Goal: Communication & Community: Answer question/provide support

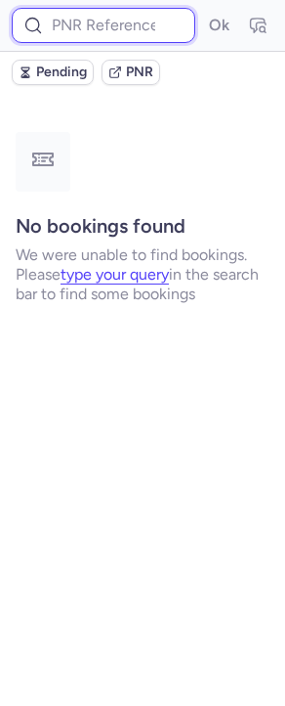
click at [128, 21] on input at bounding box center [104, 25] width 184 height 35
paste input "CPWD9E"
type input "CPWD9E"
click at [203, 10] on button "Ok" at bounding box center [218, 25] width 31 height 31
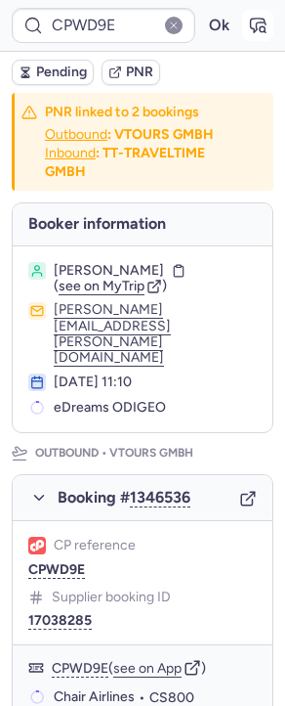
click at [248, 28] on icon "button" at bounding box center [258, 26] width 20 height 20
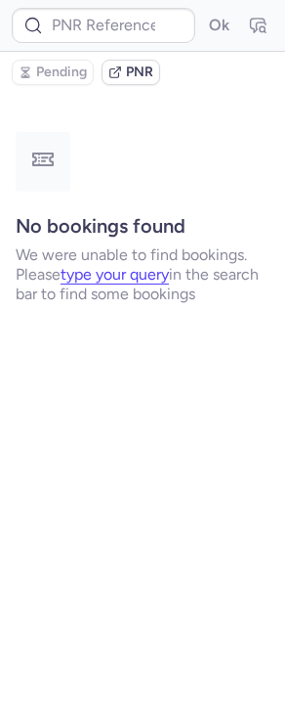
type input "CPWD9E"
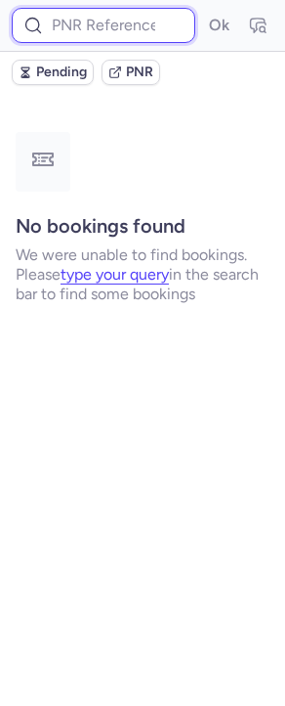
click at [109, 37] on input at bounding box center [104, 25] width 184 height 35
paste input "CPWD9E"
type input "CPWD9E"
click at [203, 10] on button "Ok" at bounding box center [218, 25] width 31 height 31
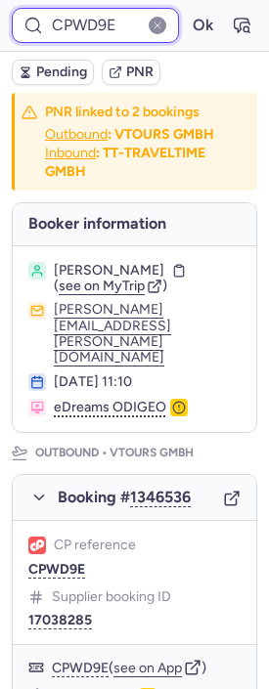
click at [106, 26] on input "CPWD9E" at bounding box center [95, 25] width 167 height 35
click at [187, 10] on button "Ok" at bounding box center [202, 25] width 31 height 31
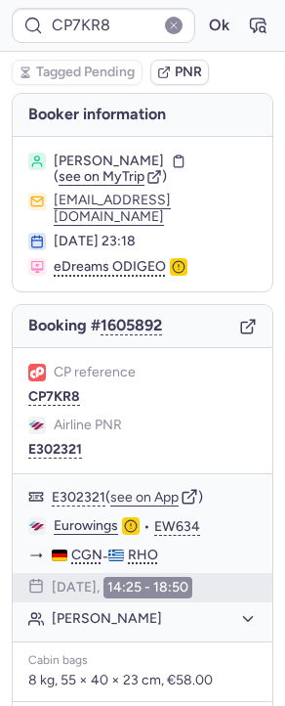
type input "CPYM7A"
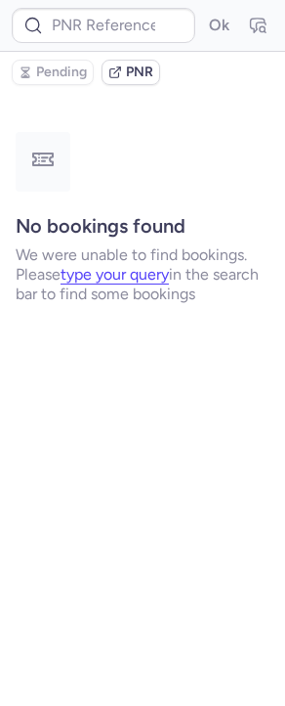
type input "CPILLE"
type input "CPXNGU"
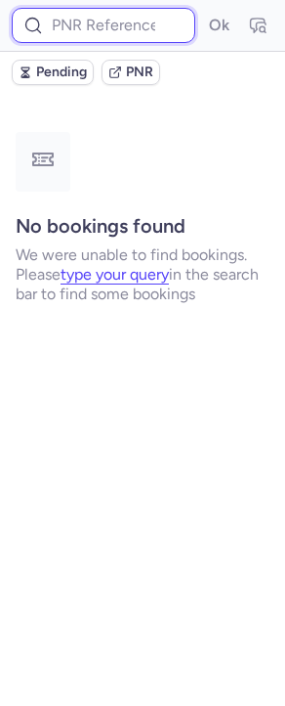
click at [82, 27] on input at bounding box center [104, 25] width 184 height 35
paste input "CPYGMV"
type input "CPYGMV"
click at [203, 10] on button "Ok" at bounding box center [218, 25] width 31 height 31
click at [126, 11] on input at bounding box center [104, 25] width 184 height 35
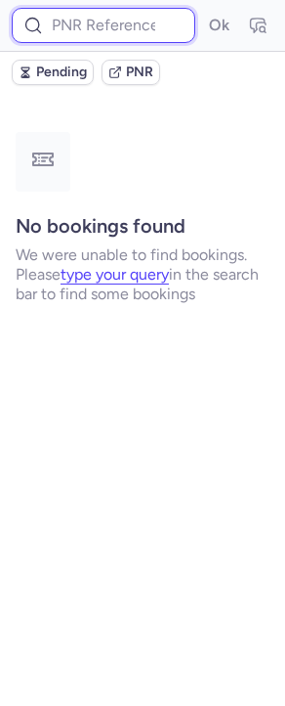
click at [99, 21] on input at bounding box center [104, 25] width 184 height 35
paste input "CPYGMV"
type input "CPYGMV"
click at [203, 10] on button "Ok" at bounding box center [218, 25] width 31 height 31
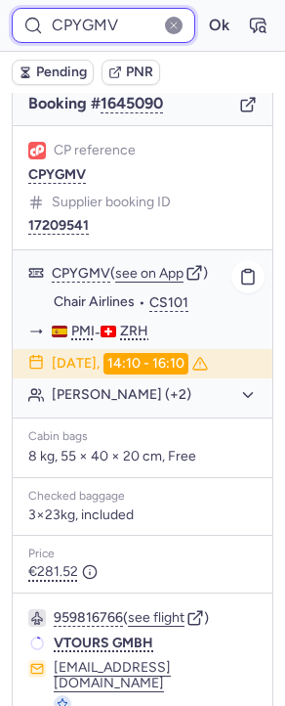
scroll to position [300, 0]
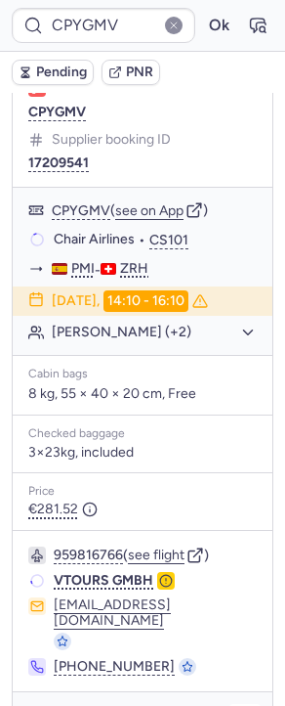
click at [242, 705] on icon "button" at bounding box center [248, 717] width 12 height 12
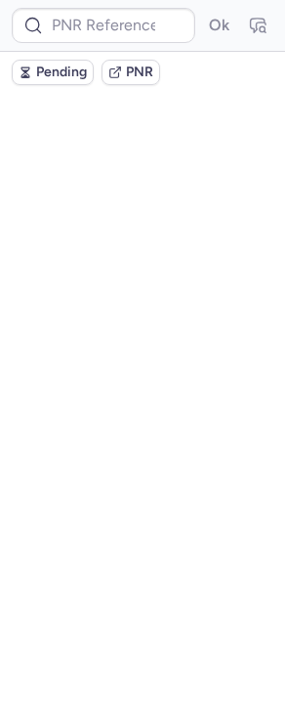
scroll to position [0, 0]
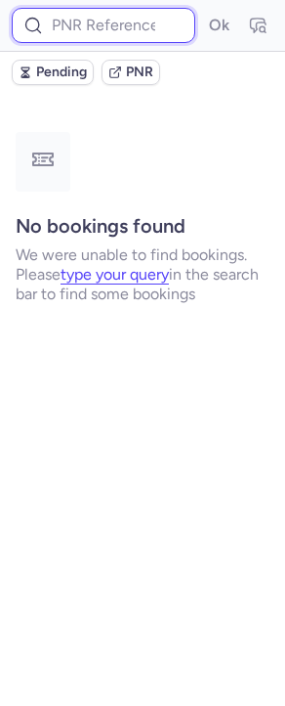
click at [139, 29] on input at bounding box center [104, 25] width 184 height 35
paste input "CPYGMV"
type input "CPYGMV"
click at [203, 10] on button "Ok" at bounding box center [218, 25] width 31 height 31
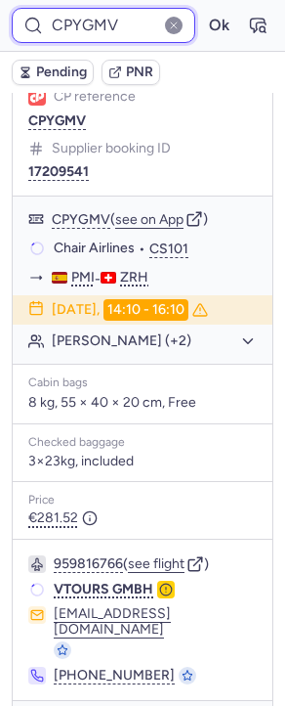
scroll to position [300, 0]
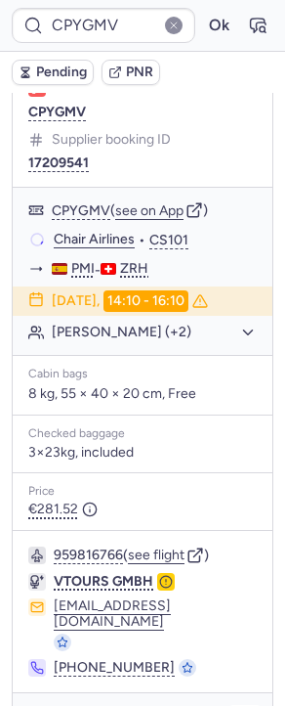
click at [236, 705] on icon "button" at bounding box center [246, 721] width 20 height 20
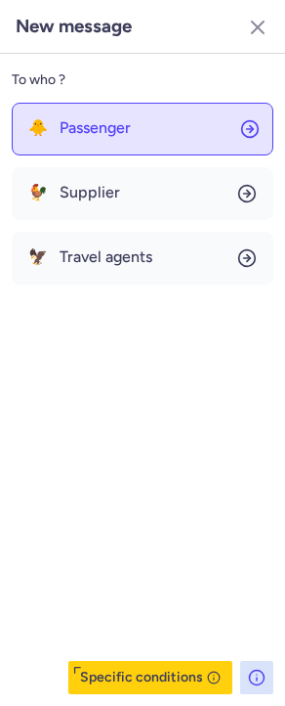
click at [84, 125] on span "Passenger" at bounding box center [95, 128] width 71 height 18
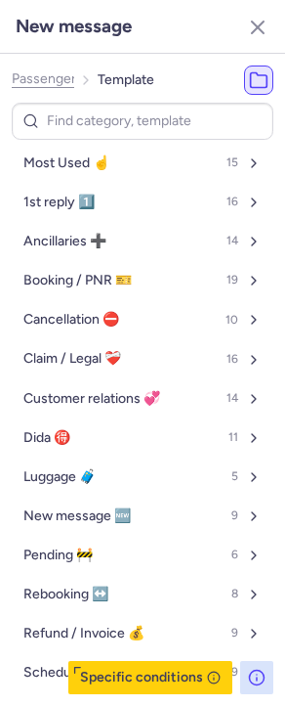
click at [58, 79] on span "Passenger" at bounding box center [44, 79] width 65 height 16
click at [58, 79] on span "Travel agents" at bounding box center [52, 79] width 81 height 16
click at [58, 79] on span "Passenger" at bounding box center [44, 79] width 65 height 16
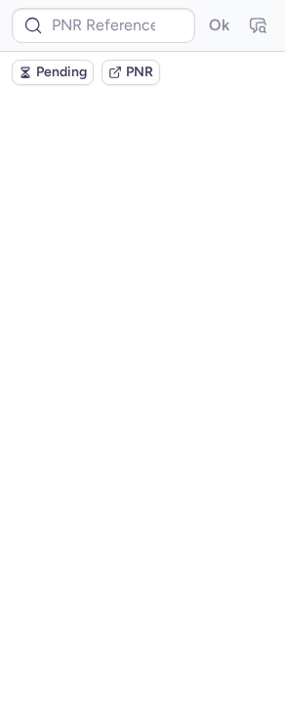
scroll to position [0, 0]
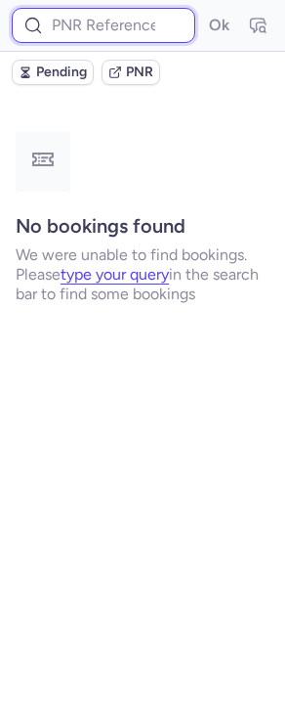
click at [62, 36] on input at bounding box center [104, 25] width 184 height 35
paste input "CPYGMV"
type input "CPYGMV"
click at [203, 10] on button "Ok" at bounding box center [218, 25] width 31 height 31
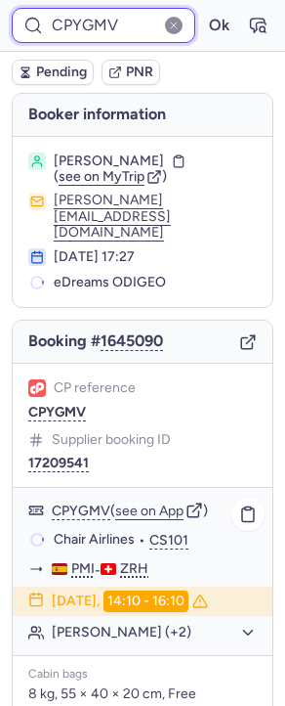
scroll to position [300, 0]
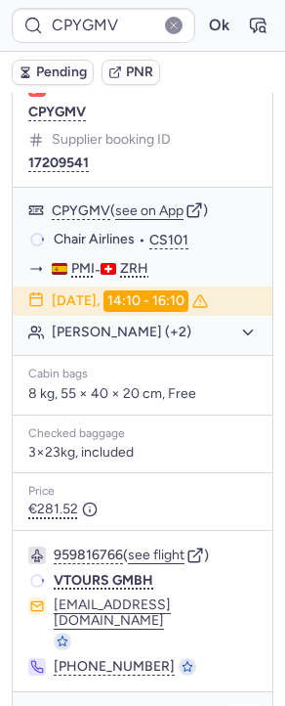
click at [214, 692] on div "Checking supplier's conditions..." at bounding box center [143, 719] width 260 height 55
click at [230, 704] on button "button" at bounding box center [245, 719] width 31 height 31
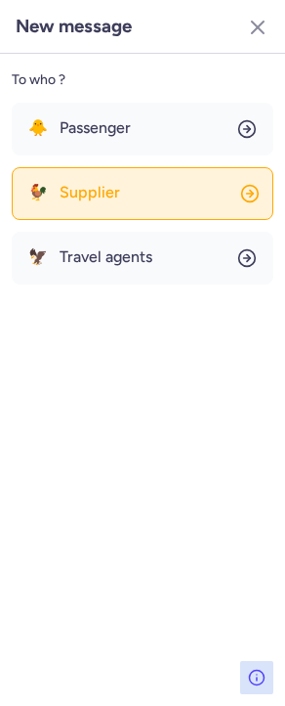
click at [112, 206] on button "🐓 Supplier" at bounding box center [143, 193] width 262 height 53
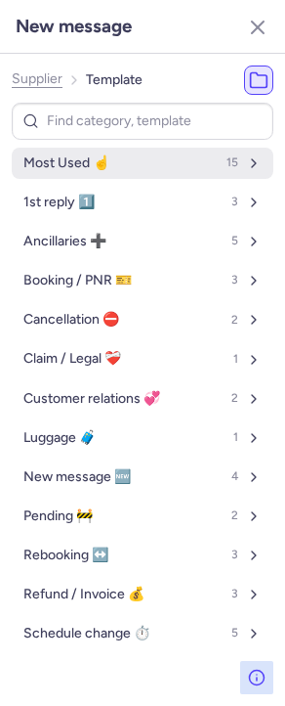
click at [90, 161] on span "Most Used ☝️" at bounding box center [66, 163] width 86 height 16
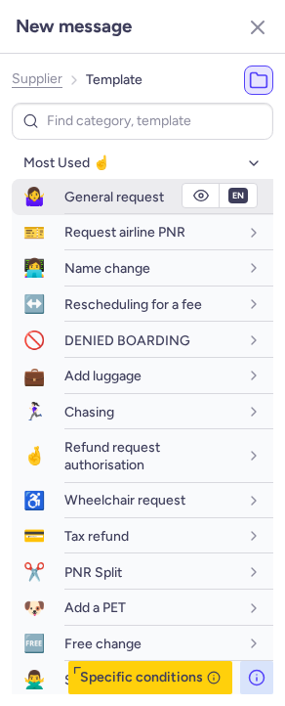
click at [94, 203] on span "General request" at bounding box center [115, 197] width 100 height 17
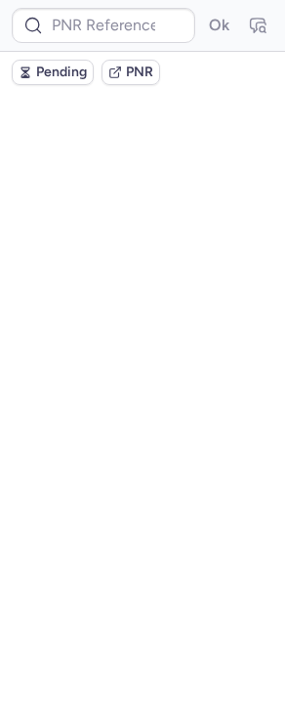
scroll to position [0, 0]
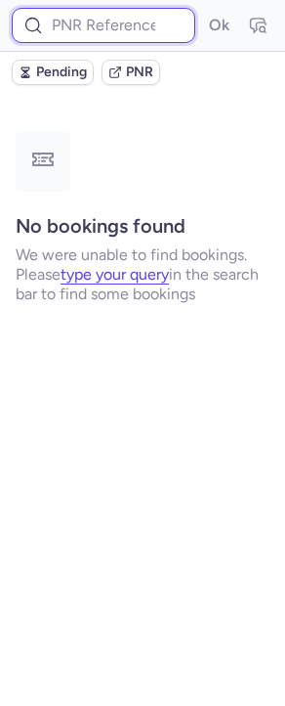
click at [97, 21] on input at bounding box center [104, 25] width 184 height 35
paste input "CPUY6S"
type input "CPUY6S"
click at [203, 10] on button "Ok" at bounding box center [218, 25] width 31 height 31
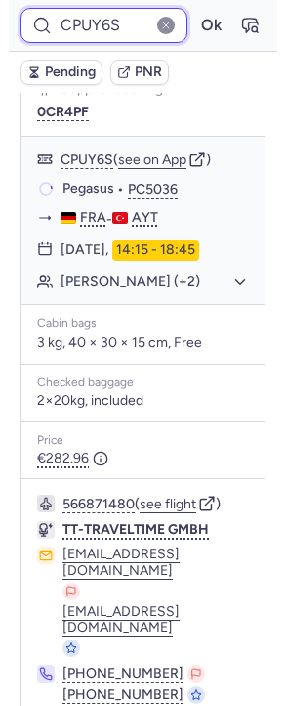
scroll to position [338, 0]
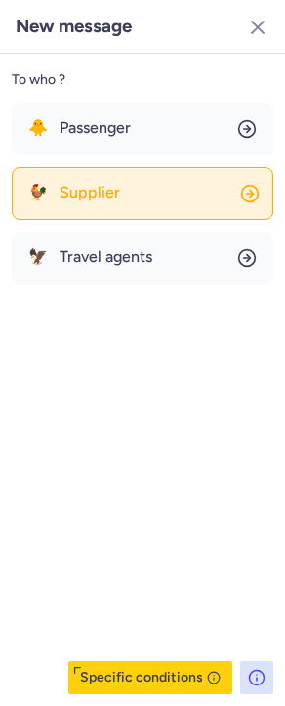
click at [76, 209] on button "🐓 Supplier" at bounding box center [143, 193] width 262 height 53
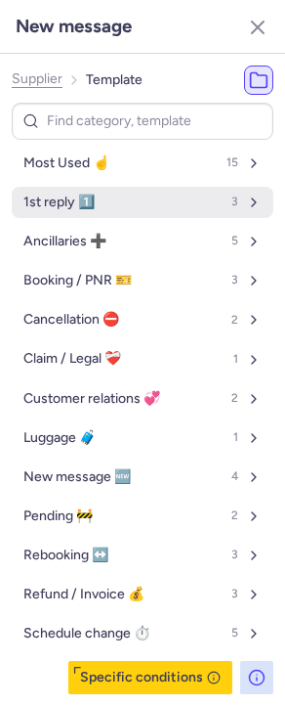
click at [66, 196] on span "1st reply 1️⃣" at bounding box center [58, 203] width 71 height 16
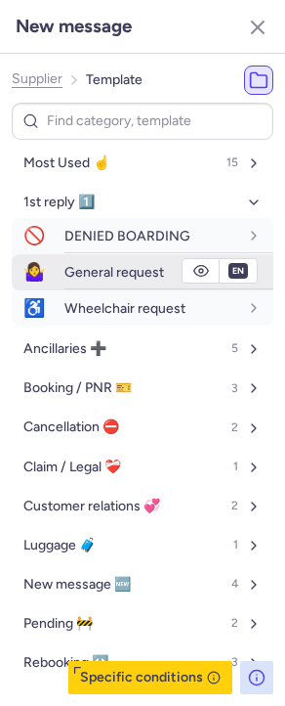
click at [87, 264] on span "General request" at bounding box center [115, 272] width 100 height 17
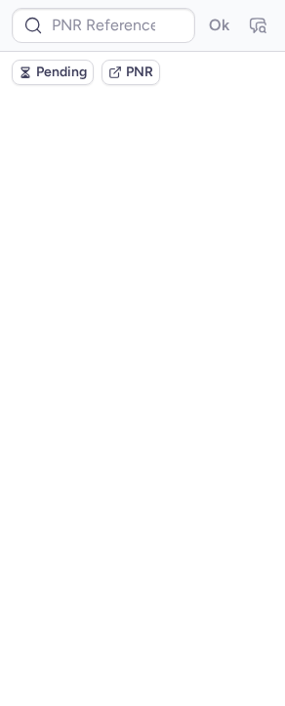
scroll to position [0, 0]
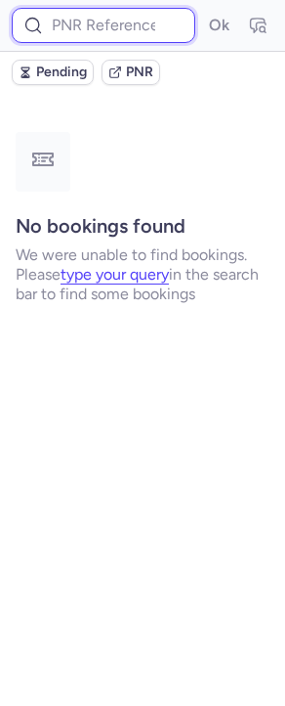
click at [111, 33] on input at bounding box center [104, 25] width 184 height 35
paste input "CPH2GI"
type input "CPH2GI"
click at [203, 10] on button "Ok" at bounding box center [218, 25] width 31 height 31
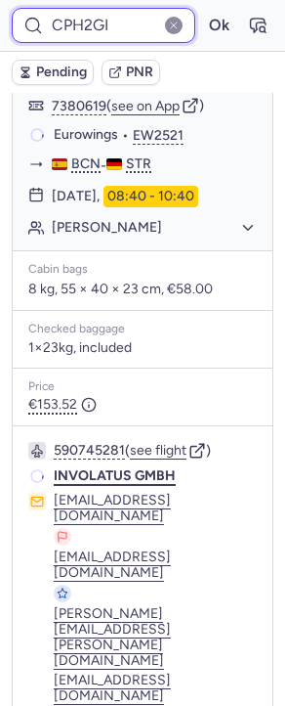
scroll to position [462, 0]
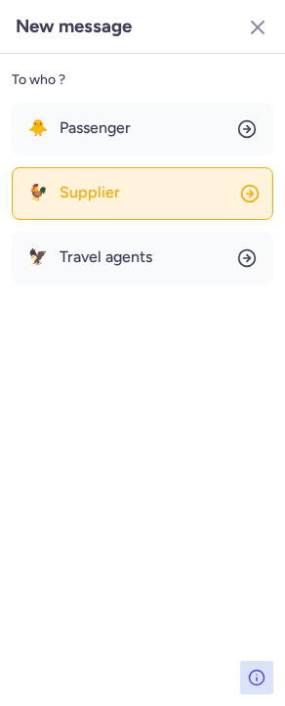
click at [114, 200] on button "🐓 Supplier" at bounding box center [143, 193] width 262 height 53
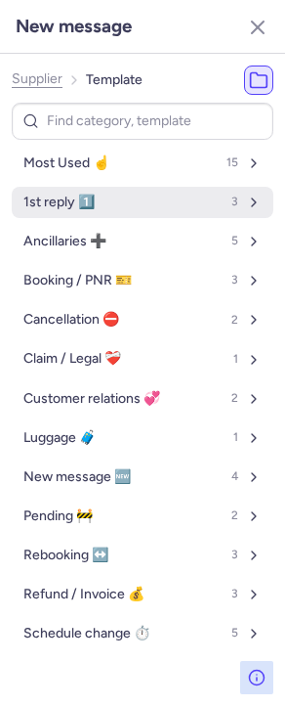
click at [94, 195] on button "1st reply 1️⃣ 3" at bounding box center [143, 202] width 262 height 31
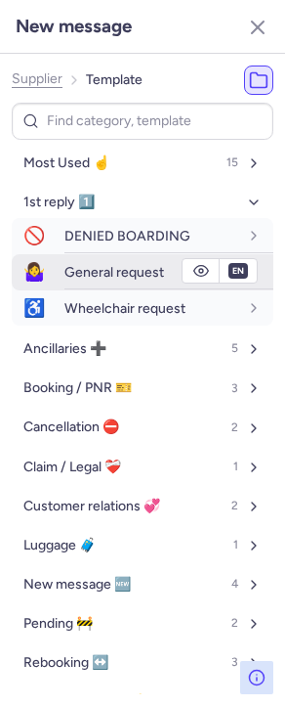
click at [80, 273] on span "General request" at bounding box center [115, 272] width 100 height 17
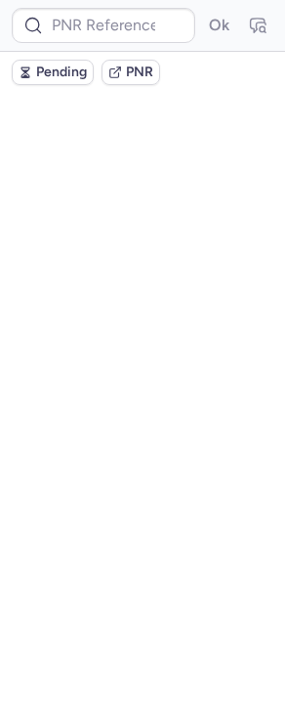
scroll to position [0, 0]
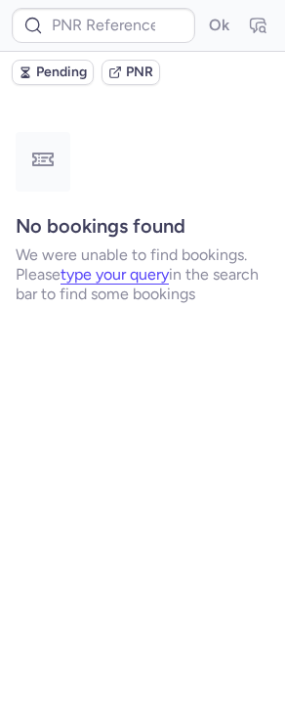
type input "CPXNGU"
